Goal: Information Seeking & Learning: Learn about a topic

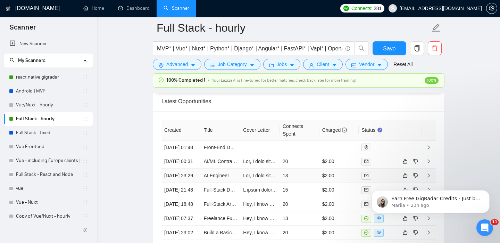
scroll to position [1818, 0]
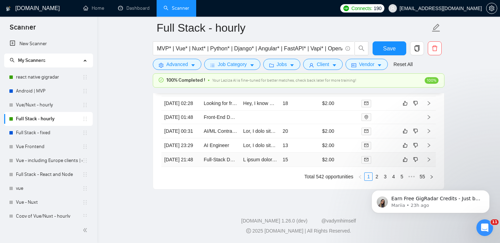
scroll to position [1984, 0]
click at [222, 162] on link "Full-Stack Developer Needed for Compliance Notification Web App" at bounding box center [276, 160] width 144 height 6
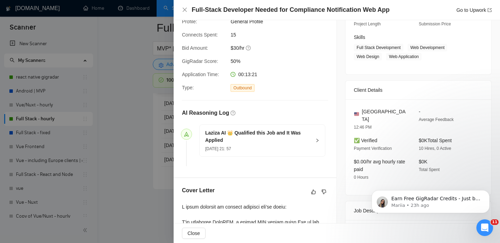
scroll to position [72, 0]
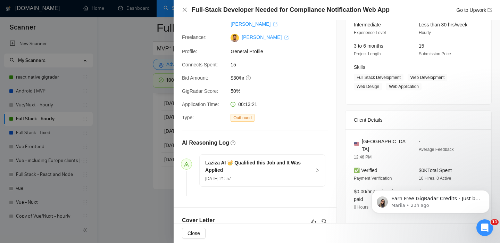
click at [161, 184] on div at bounding box center [250, 121] width 500 height 243
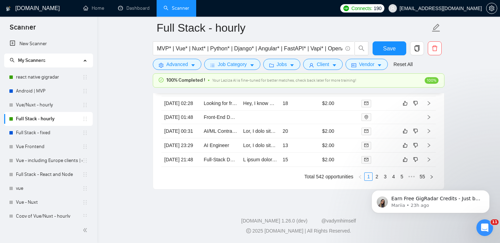
scroll to position [1978, 0]
click at [213, 148] on link "AI Engineer" at bounding box center [216, 145] width 25 height 6
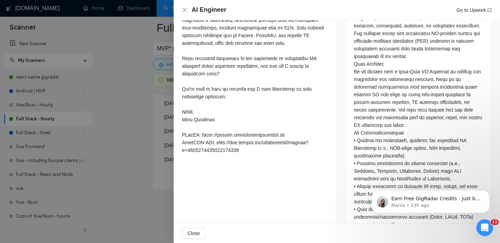
scroll to position [327, 0]
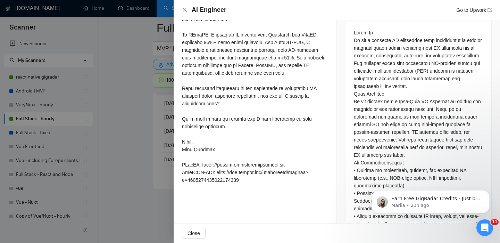
click at [131, 186] on div at bounding box center [250, 121] width 500 height 243
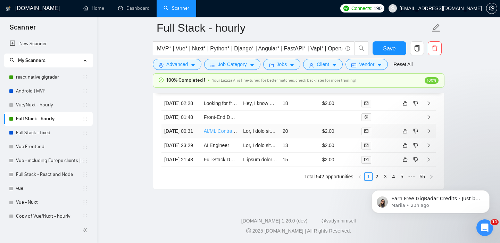
click at [216, 134] on link "AI/ML Contractor (Vector Databases, RAG, LLMs)" at bounding box center [257, 131] width 107 height 6
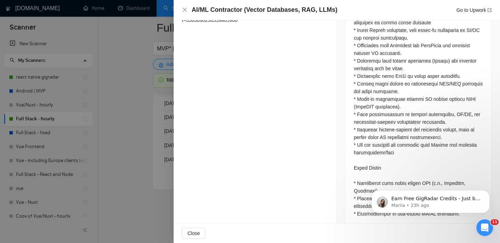
scroll to position [553, 0]
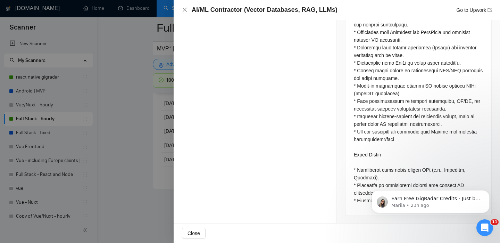
click at [130, 166] on div at bounding box center [250, 121] width 500 height 243
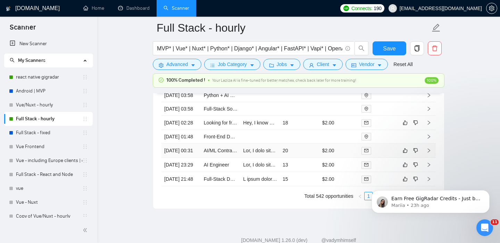
scroll to position [1908, 0]
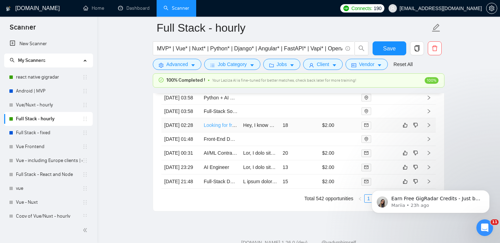
click at [218, 128] on link "Looking for front end or full stack dev to turn 9 page Figma design into web app" at bounding box center [289, 125] width 171 height 6
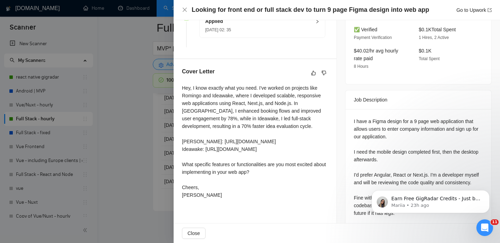
scroll to position [222, 0]
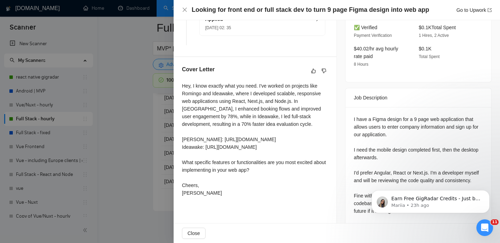
click at [161, 219] on div at bounding box center [250, 121] width 500 height 243
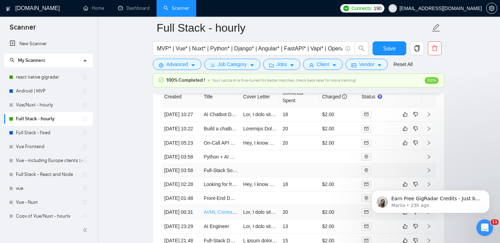
scroll to position [1840, 0]
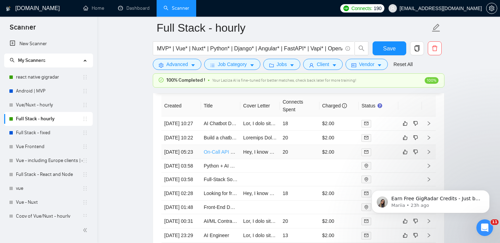
click at [216, 155] on link "On-Call API Monitor (11pm–7am CST, Daily)" at bounding box center [252, 152] width 96 height 6
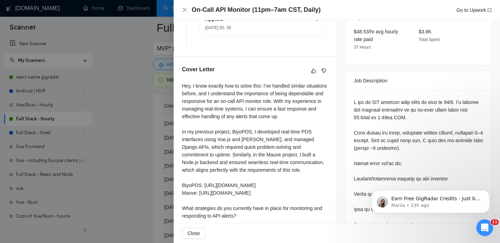
click at [152, 187] on div at bounding box center [250, 121] width 500 height 243
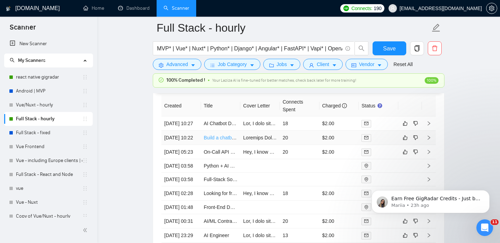
click at [210, 140] on link "Build a chatbot for our customers" at bounding box center [239, 138] width 71 height 6
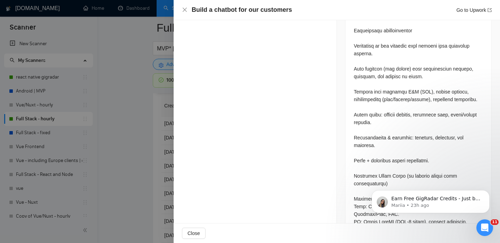
scroll to position [723, 0]
